Goal: Find specific page/section: Find specific page/section

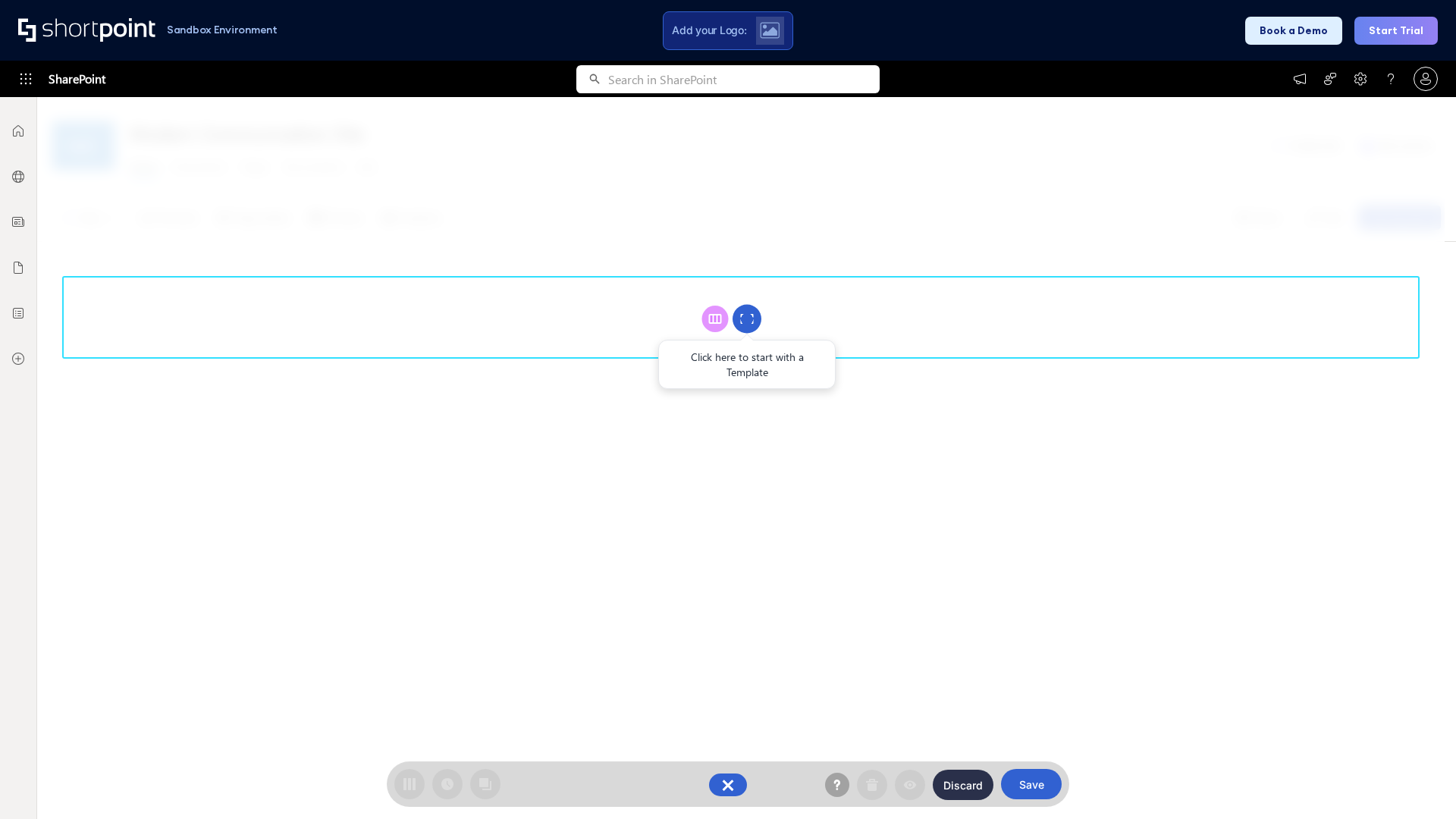
click at [747, 318] on circle at bounding box center [747, 318] width 29 height 29
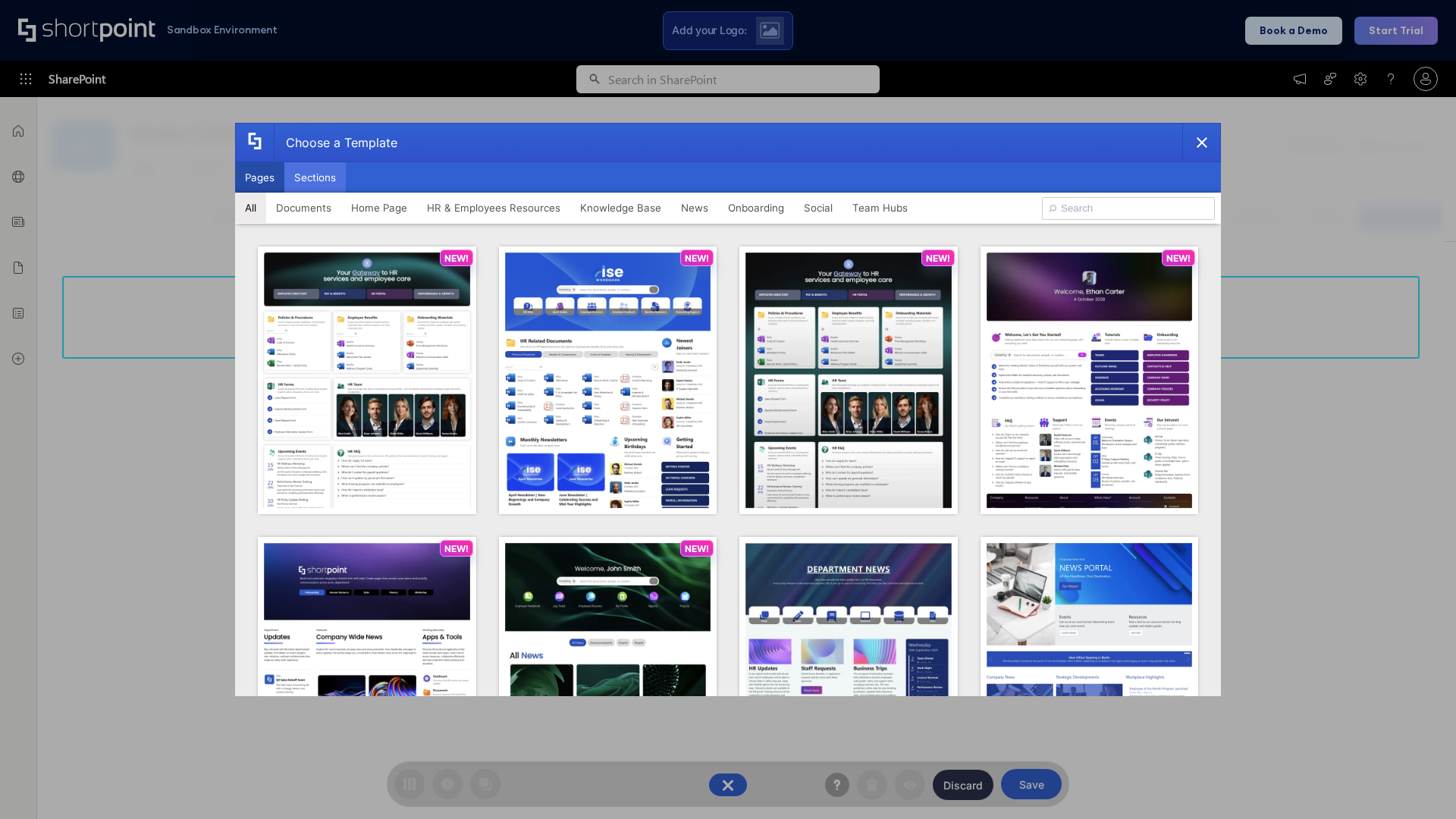
click at [314, 177] on button "Sections" at bounding box center [315, 177] width 61 height 31
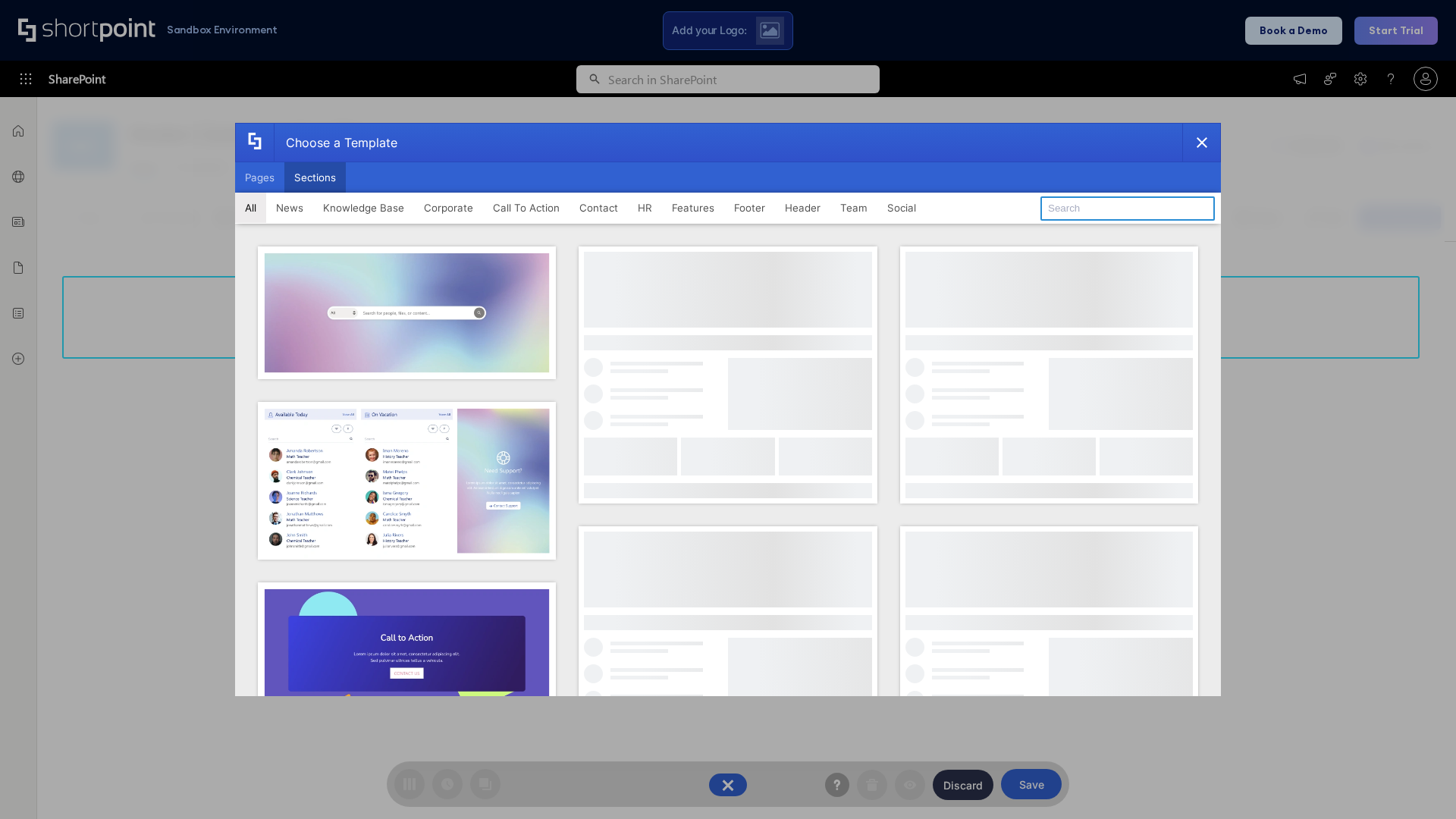
type input "Knowledge Base 4"
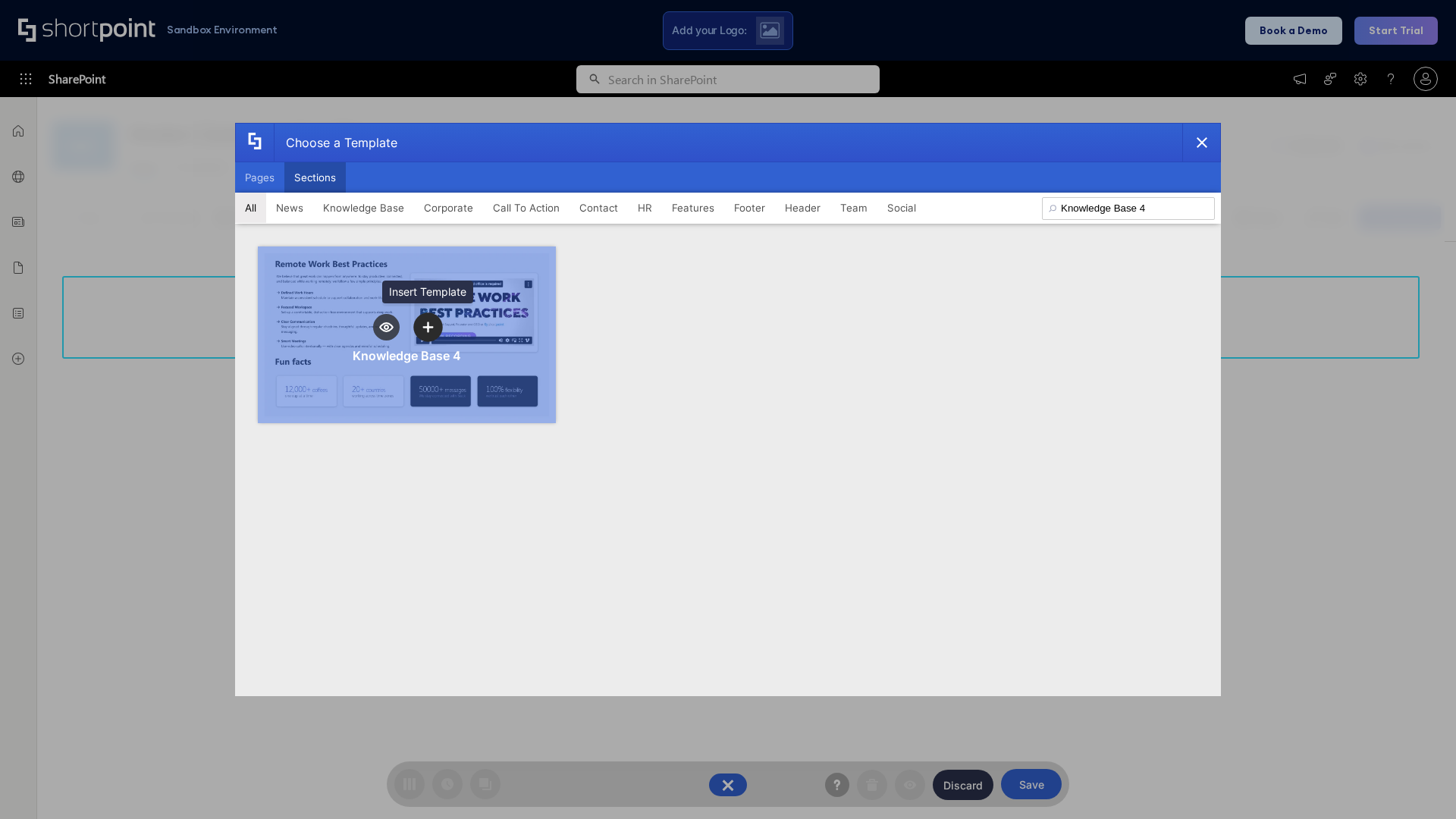
click at [427, 327] on icon "template selector" at bounding box center [427, 326] width 11 height 11
